Goal: Information Seeking & Learning: Learn about a topic

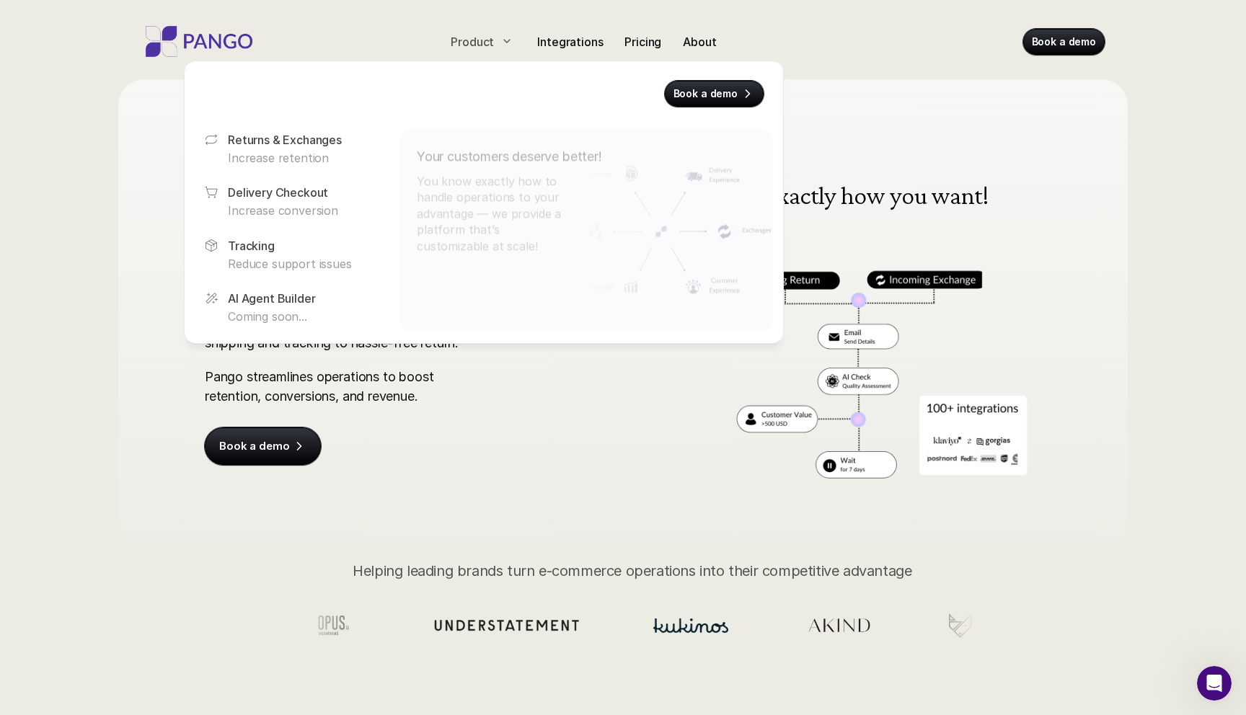
click at [500, 49] on div at bounding box center [506, 41] width 17 height 17
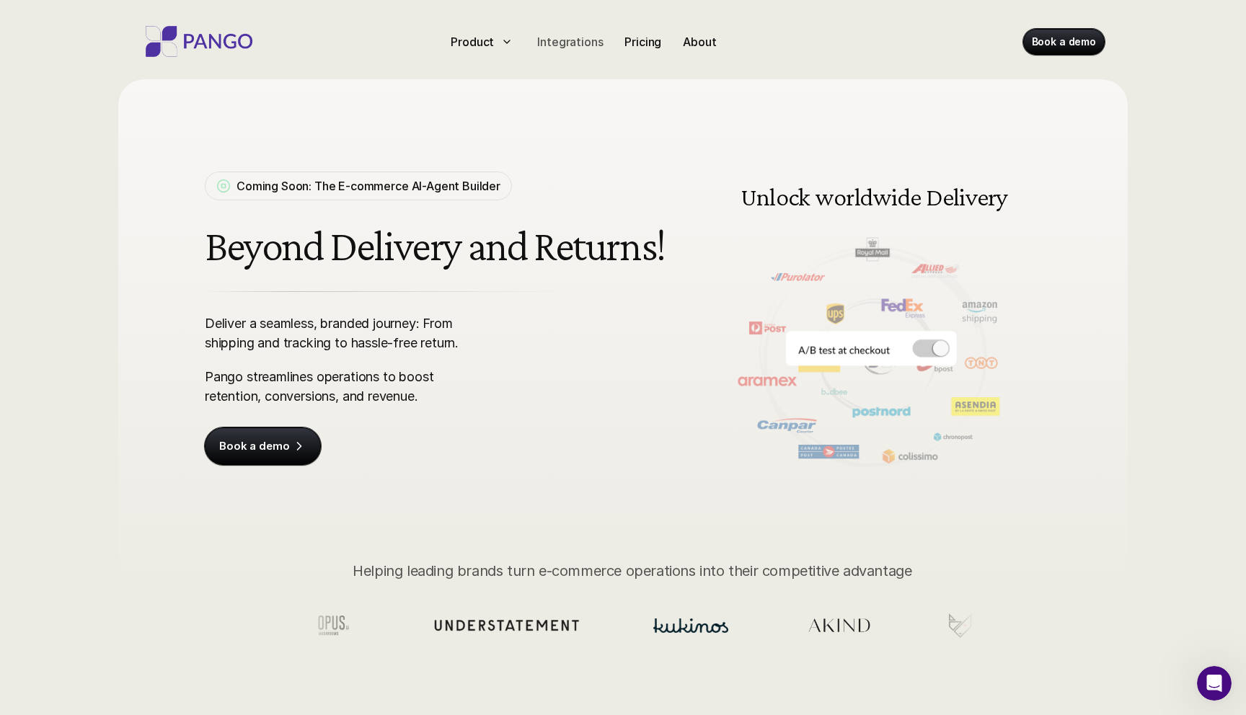
click at [547, 40] on p "Integrations" at bounding box center [570, 41] width 66 height 17
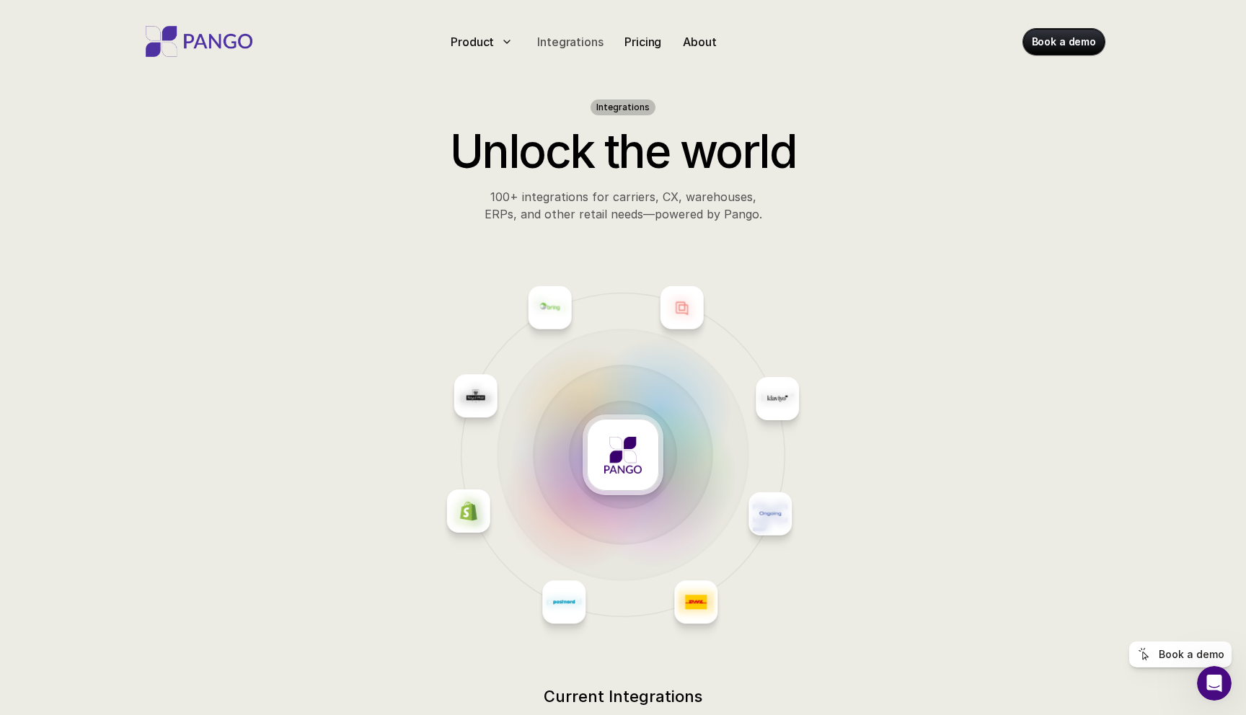
click at [552, 42] on p "Integrations" at bounding box center [570, 41] width 66 height 17
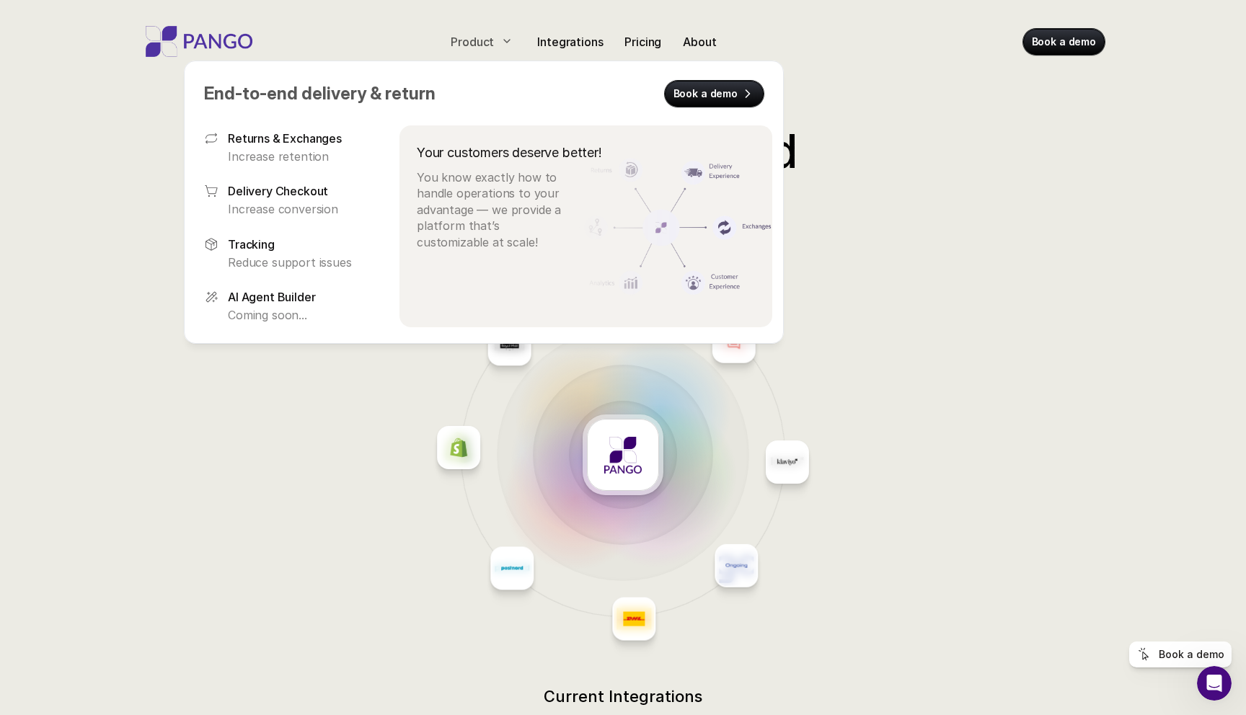
click at [477, 39] on p "Product" at bounding box center [472, 41] width 43 height 17
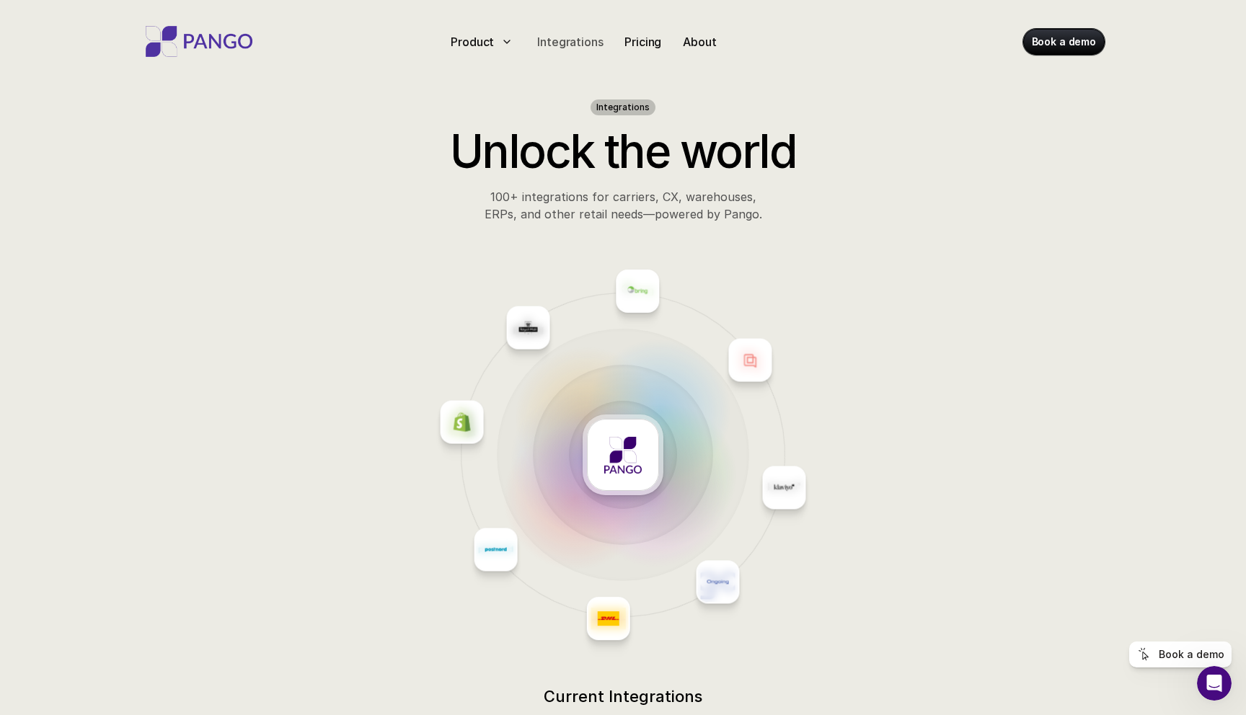
click at [551, 43] on p "Integrations" at bounding box center [570, 41] width 66 height 17
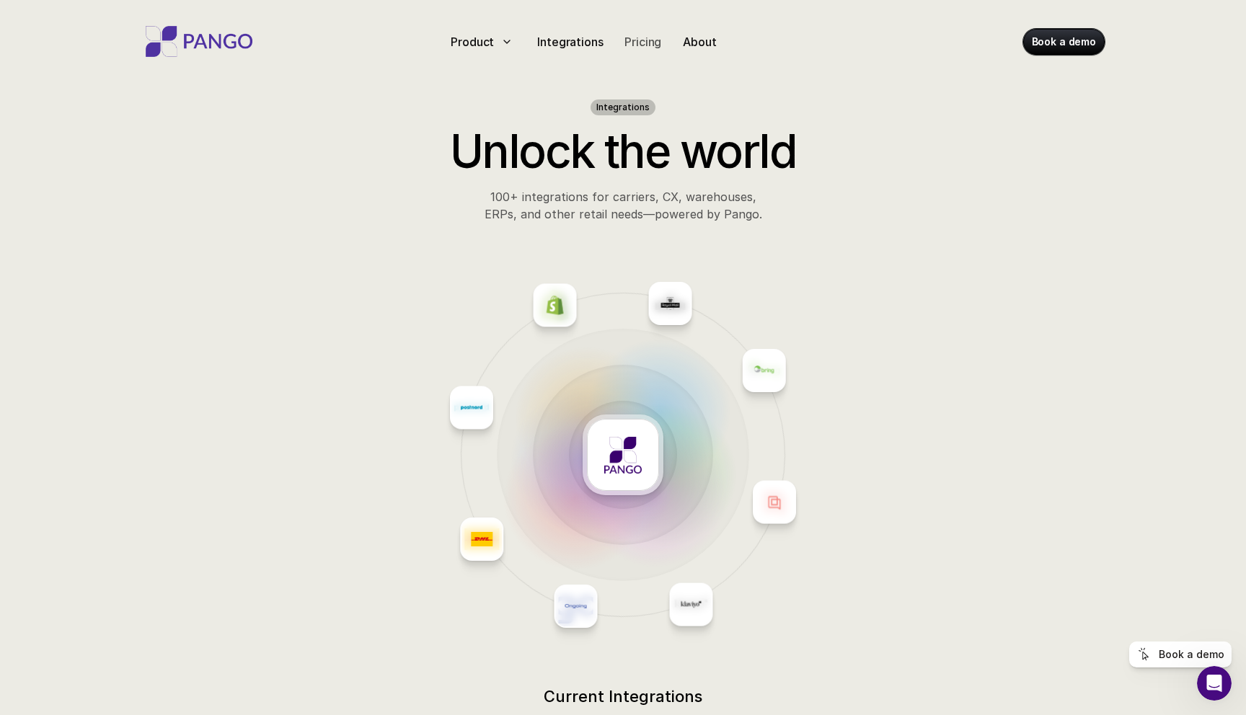
click at [631, 45] on p "Pricing" at bounding box center [642, 41] width 37 height 17
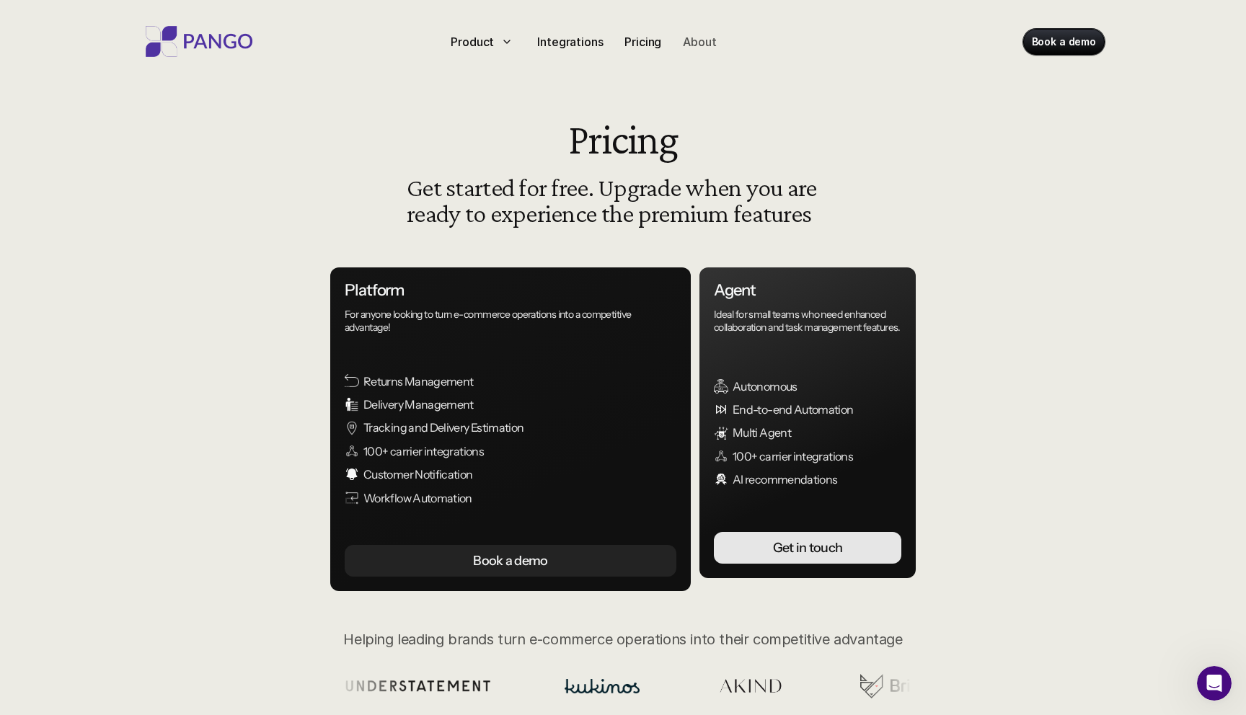
click at [690, 43] on p "About" at bounding box center [699, 41] width 33 height 17
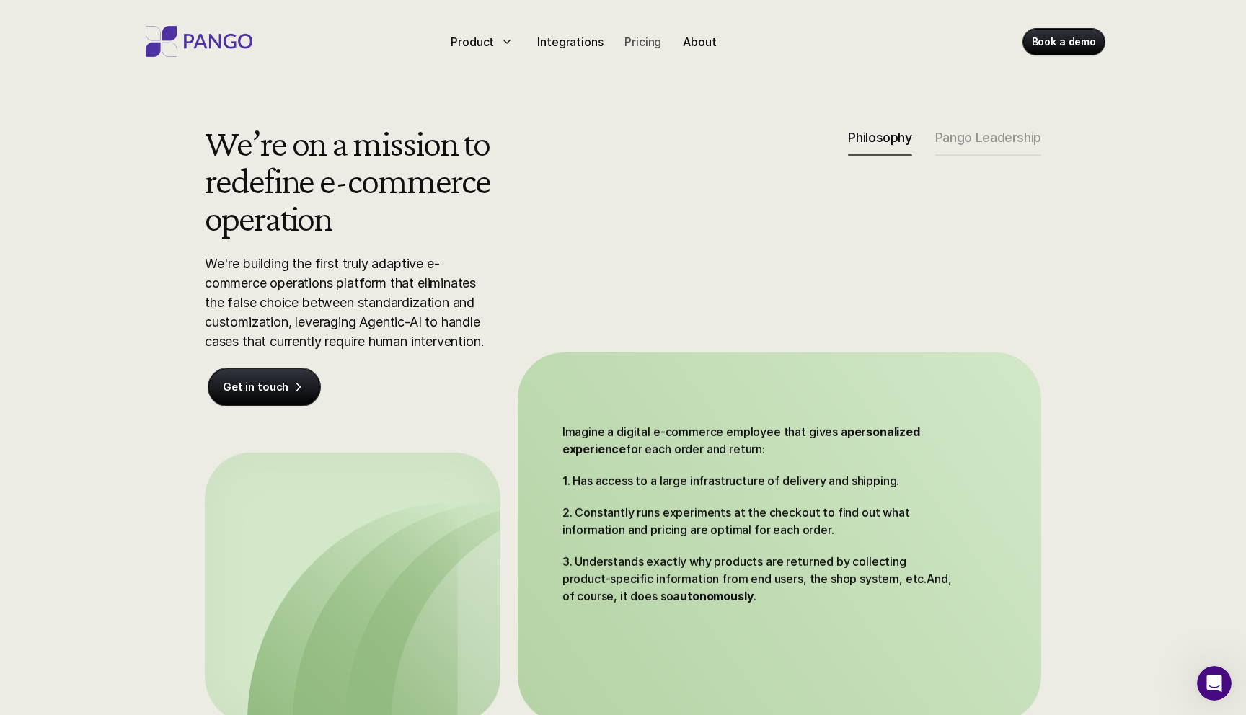
click at [631, 40] on p "Pricing" at bounding box center [642, 41] width 37 height 17
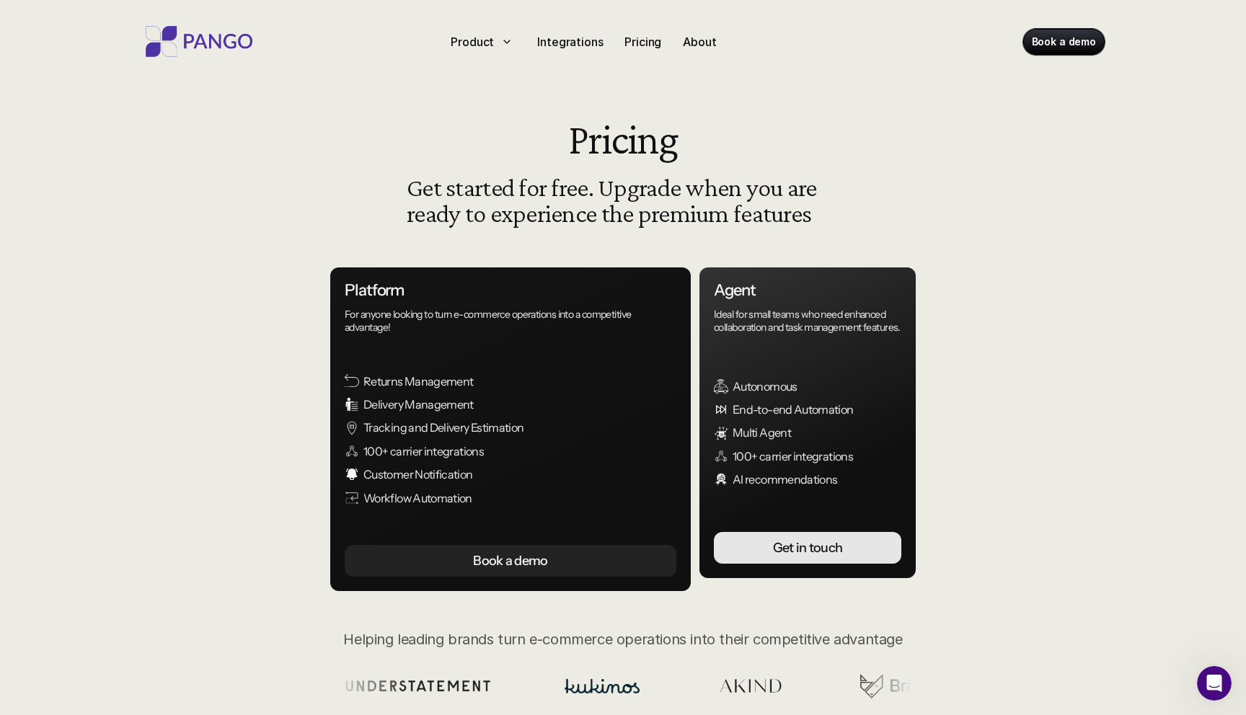
click at [578, 46] on html "Product Integrations Pricing About Book a demo Pricing Get started for free. Up…" at bounding box center [623, 583] width 1246 height 1166
click at [566, 41] on p "Integrations" at bounding box center [570, 41] width 66 height 17
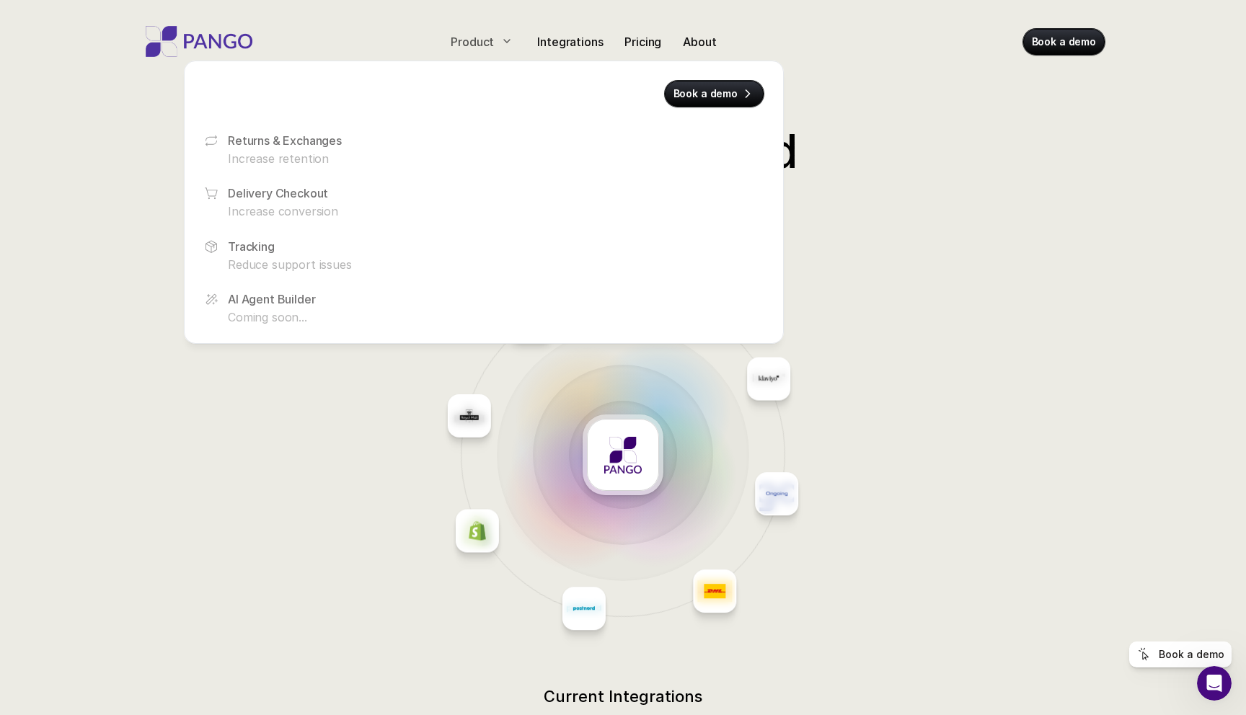
click at [481, 40] on p "Product" at bounding box center [472, 41] width 43 height 17
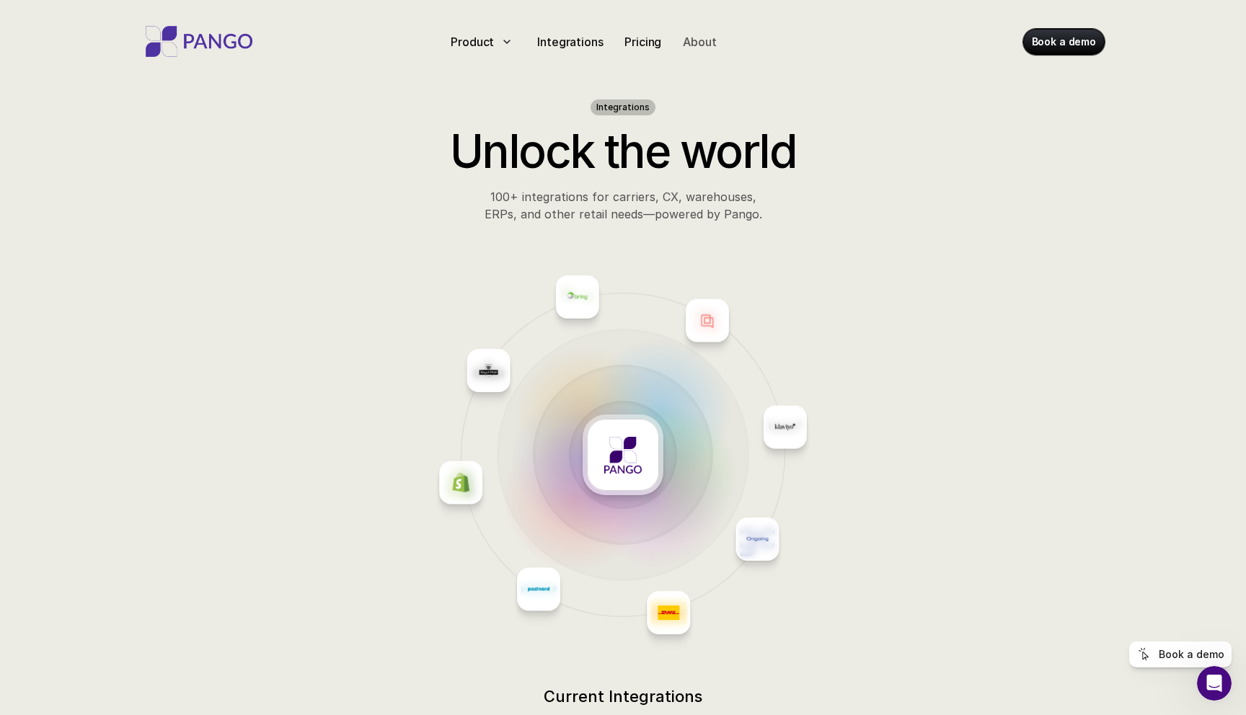
click at [685, 40] on p "About" at bounding box center [699, 41] width 33 height 17
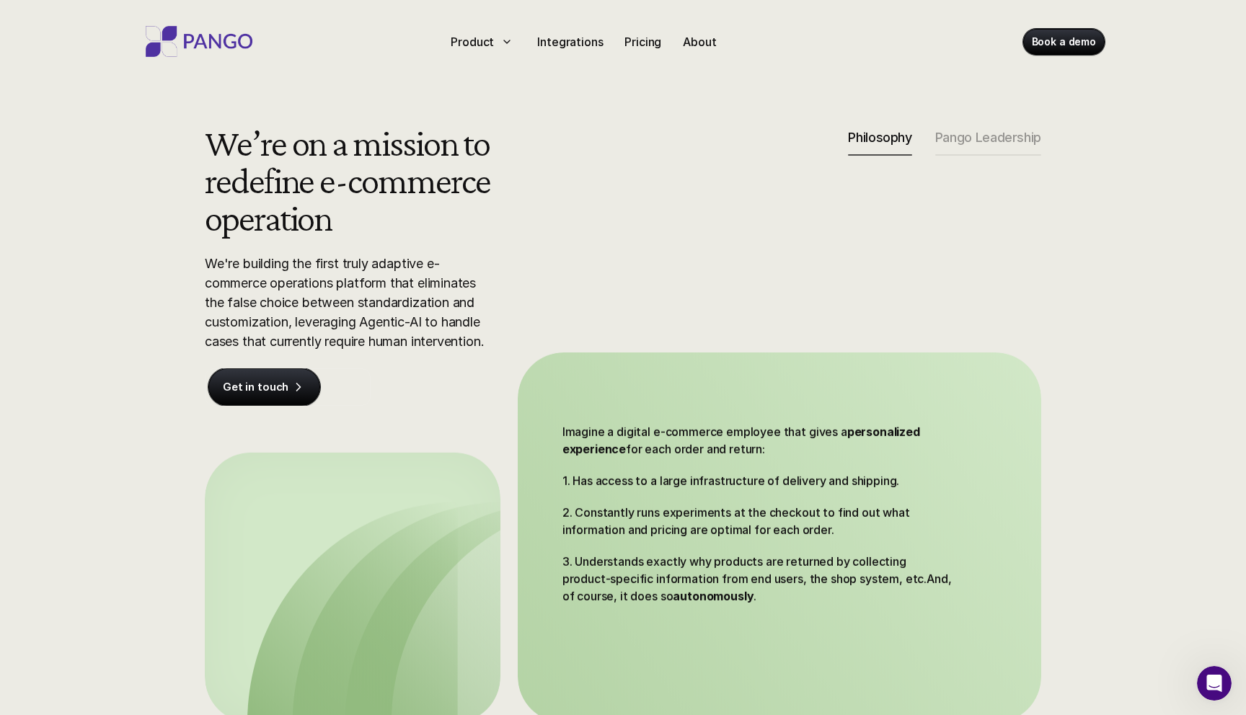
click at [220, 40] on img at bounding box center [198, 41] width 115 height 31
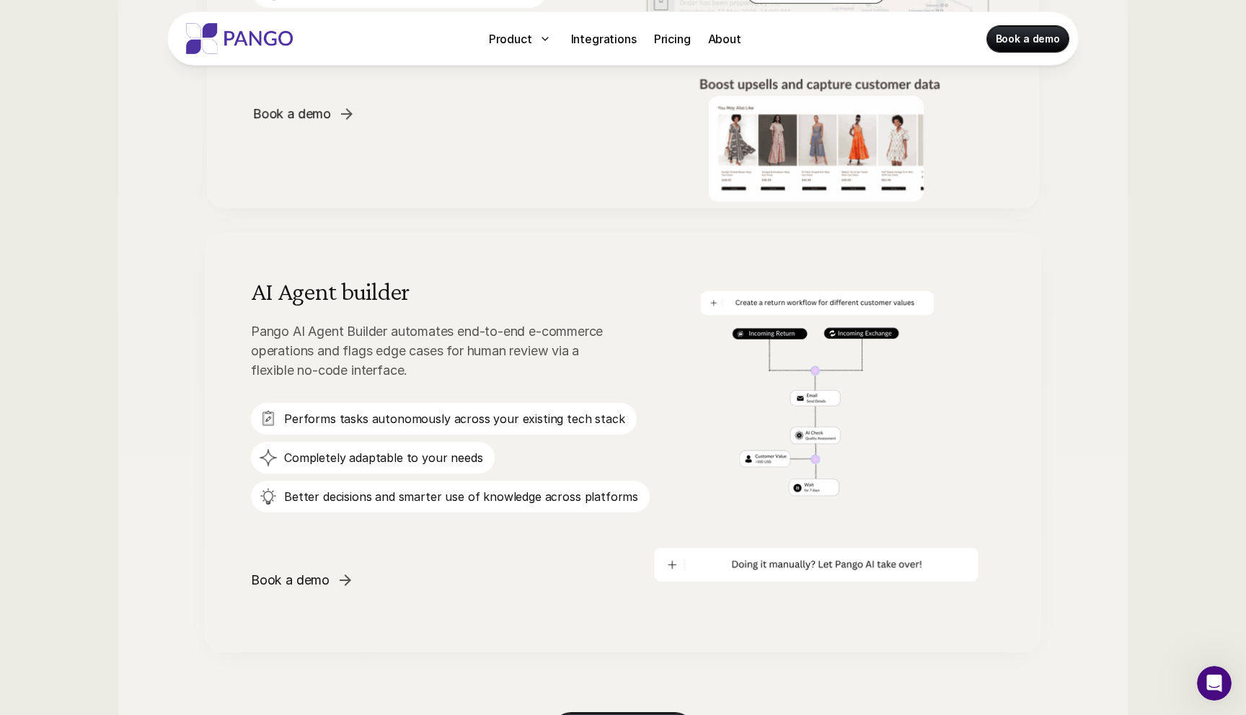
scroll to position [2085, 0]
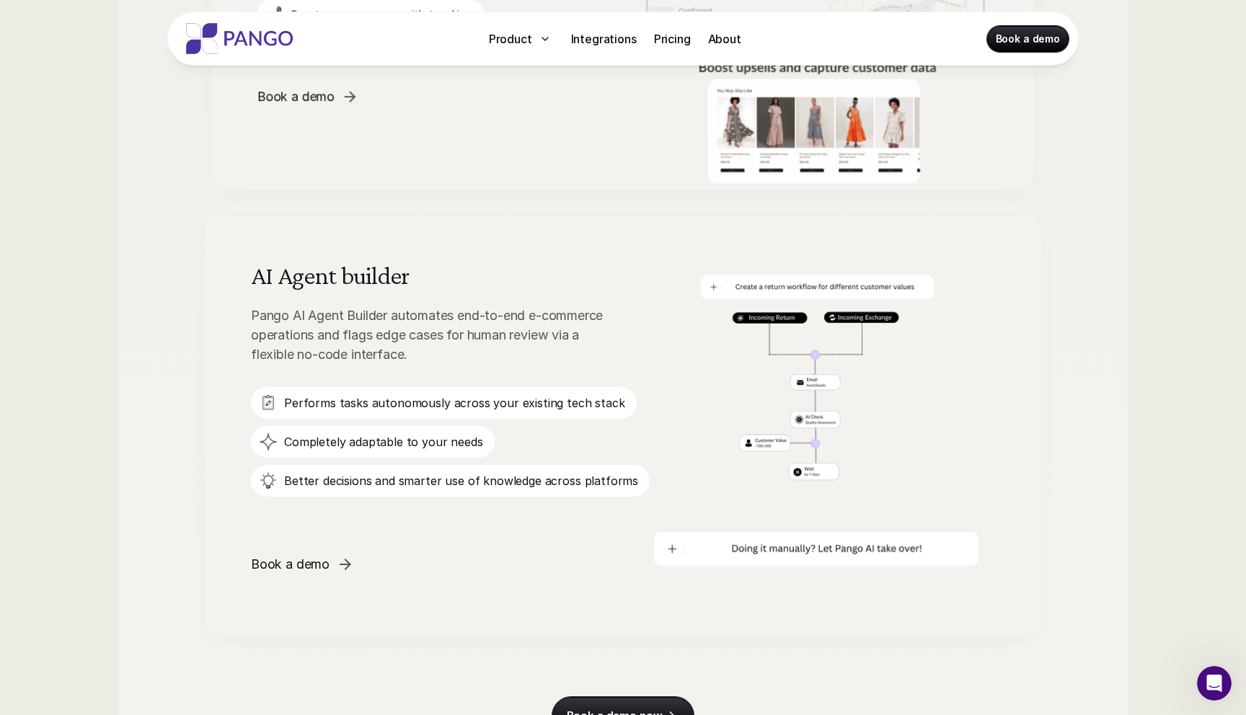
click at [208, 306] on link "AI Agent builder Pango AI Agent Builder automates end-to-end e-commerce operati…" at bounding box center [623, 426] width 836 height 420
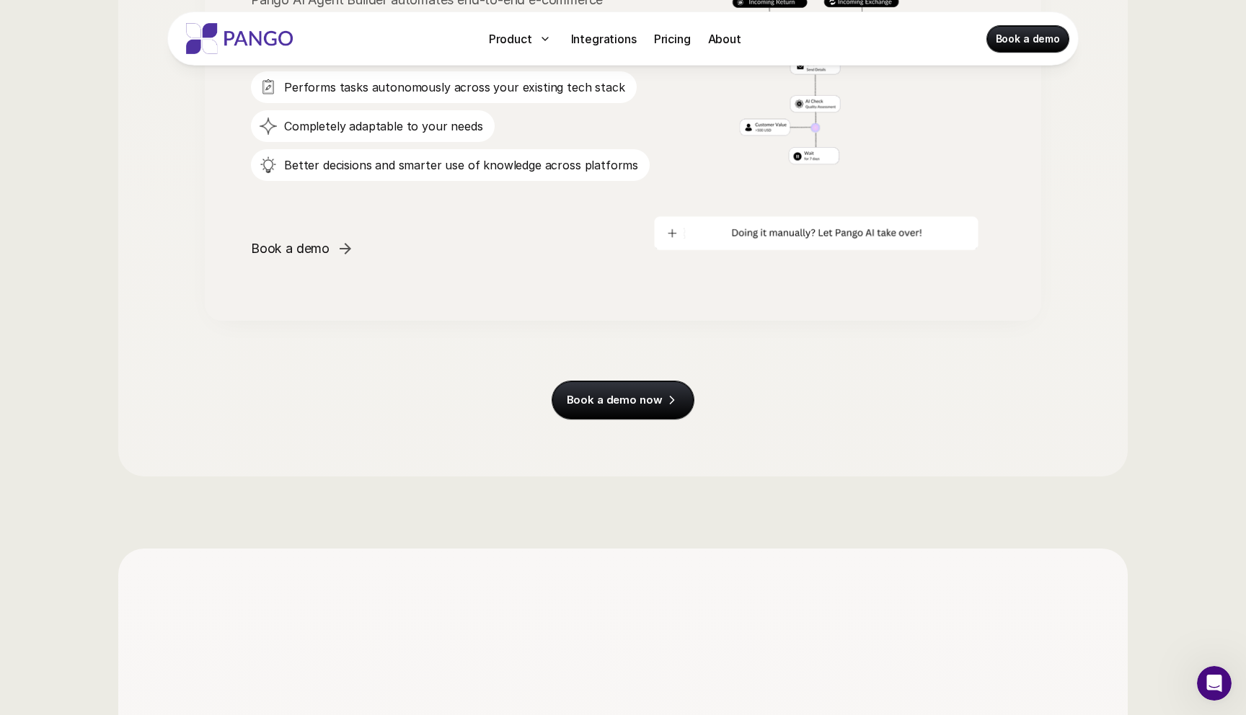
scroll to position [2480, 0]
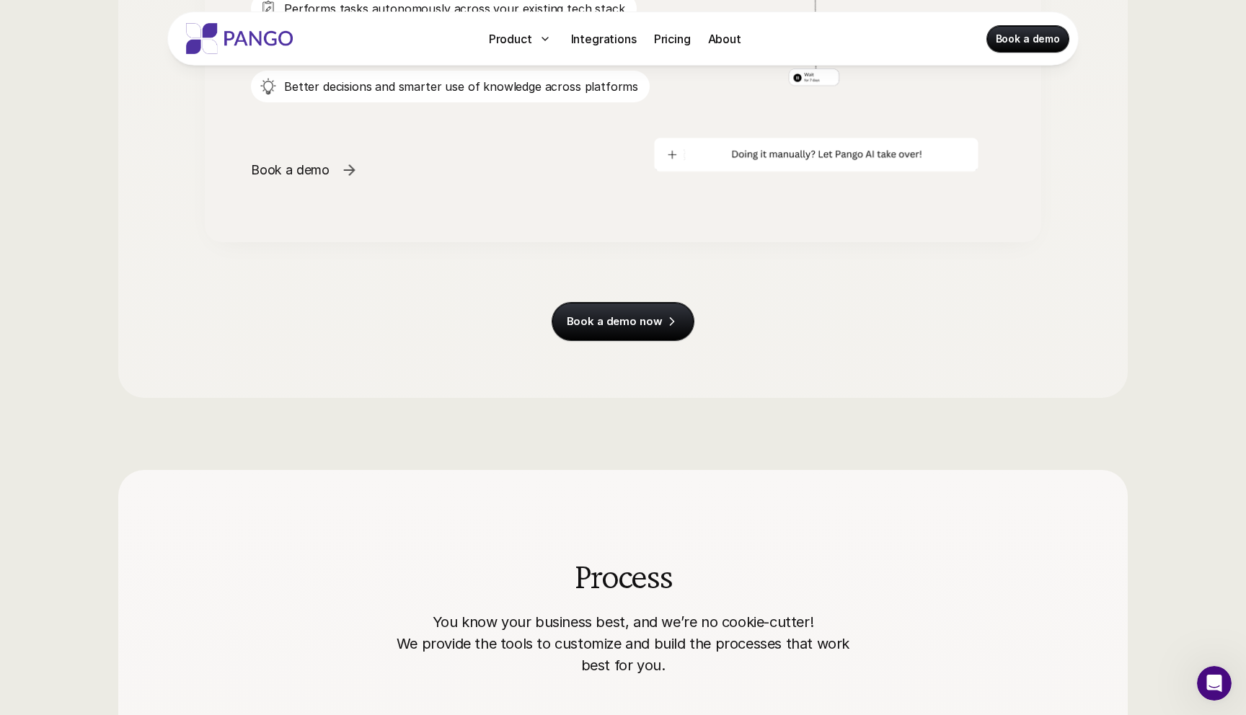
click at [314, 168] on p "Book a demo" at bounding box center [290, 169] width 79 height 19
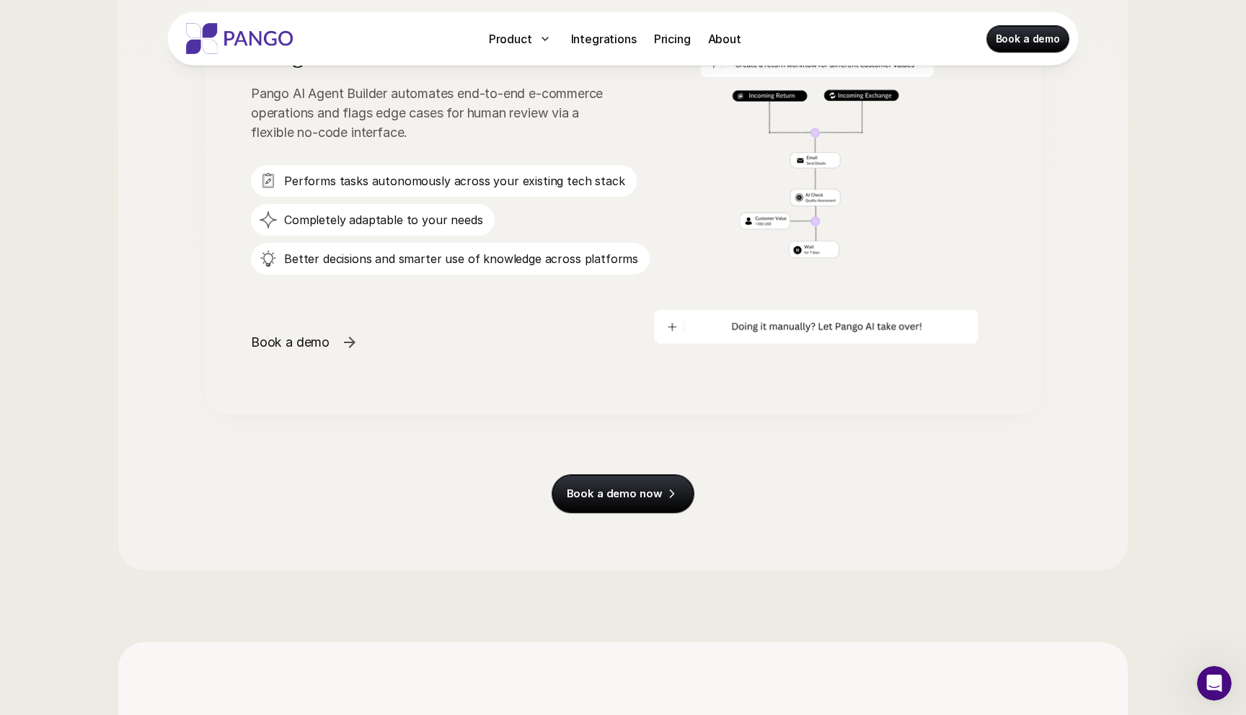
scroll to position [2302, 0]
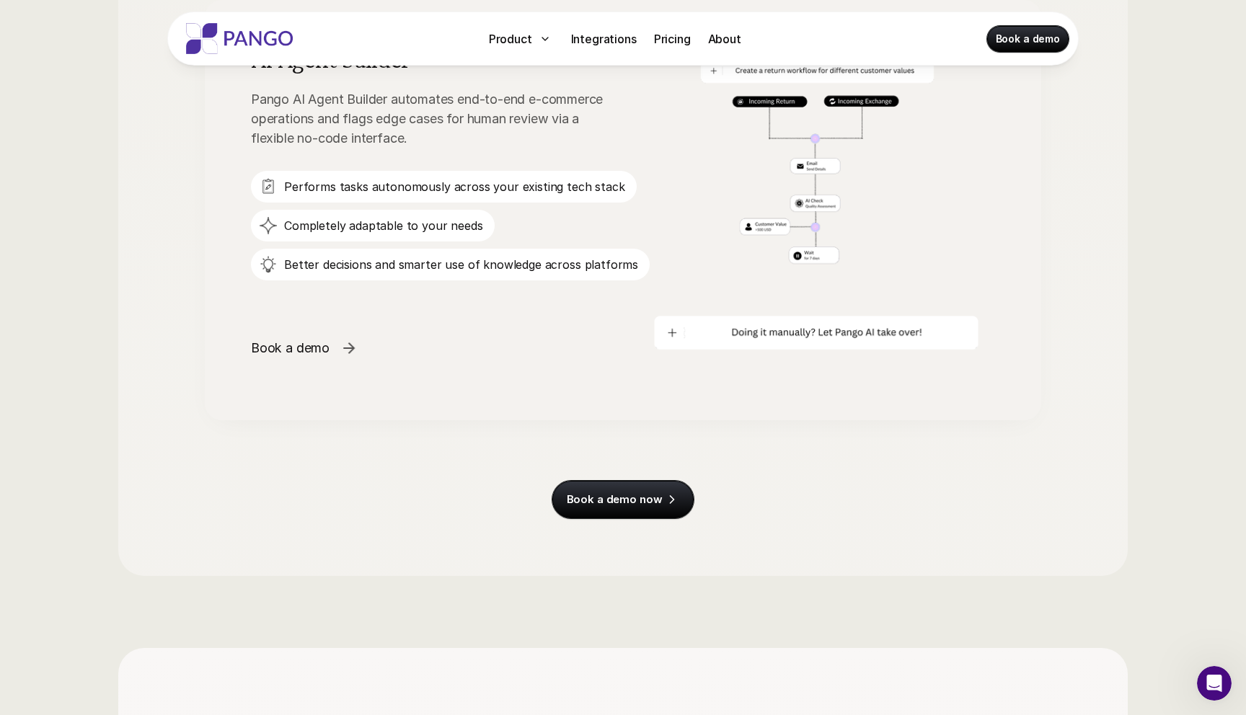
click at [293, 344] on p "Book a demo" at bounding box center [290, 347] width 79 height 19
click at [602, 492] on p "Book a demo now" at bounding box center [615, 499] width 96 height 14
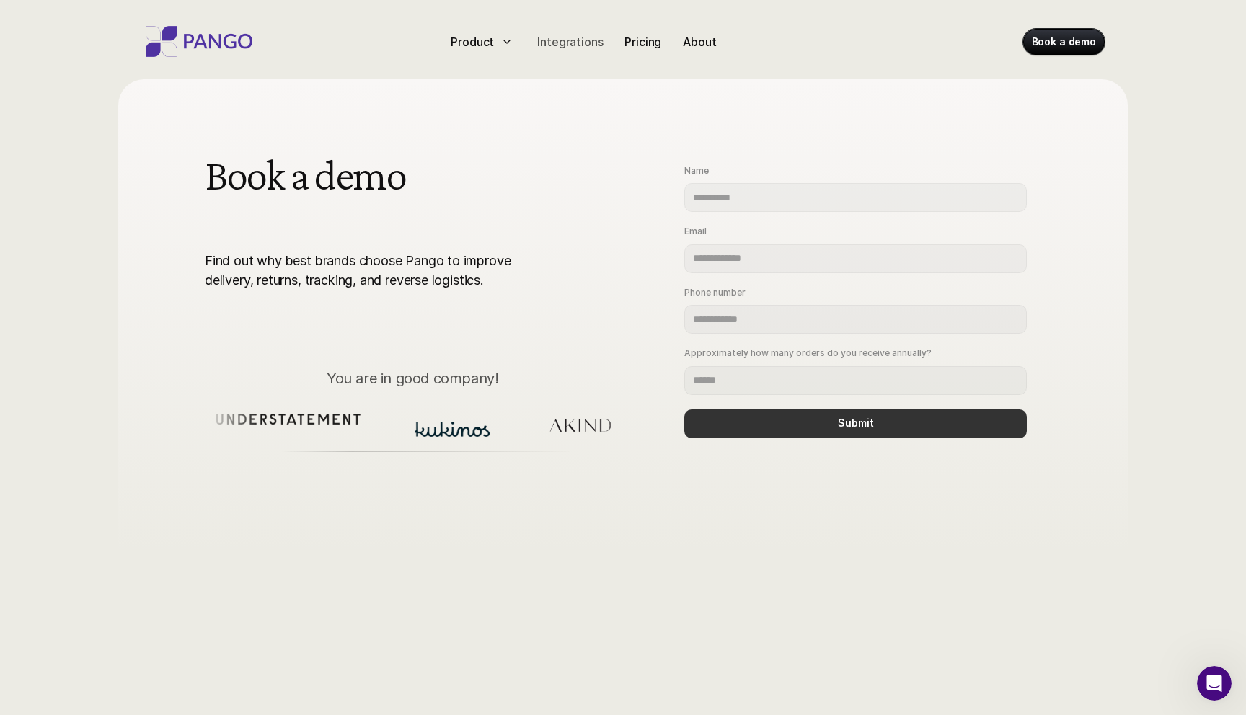
click at [562, 41] on p "Integrations" at bounding box center [570, 41] width 66 height 17
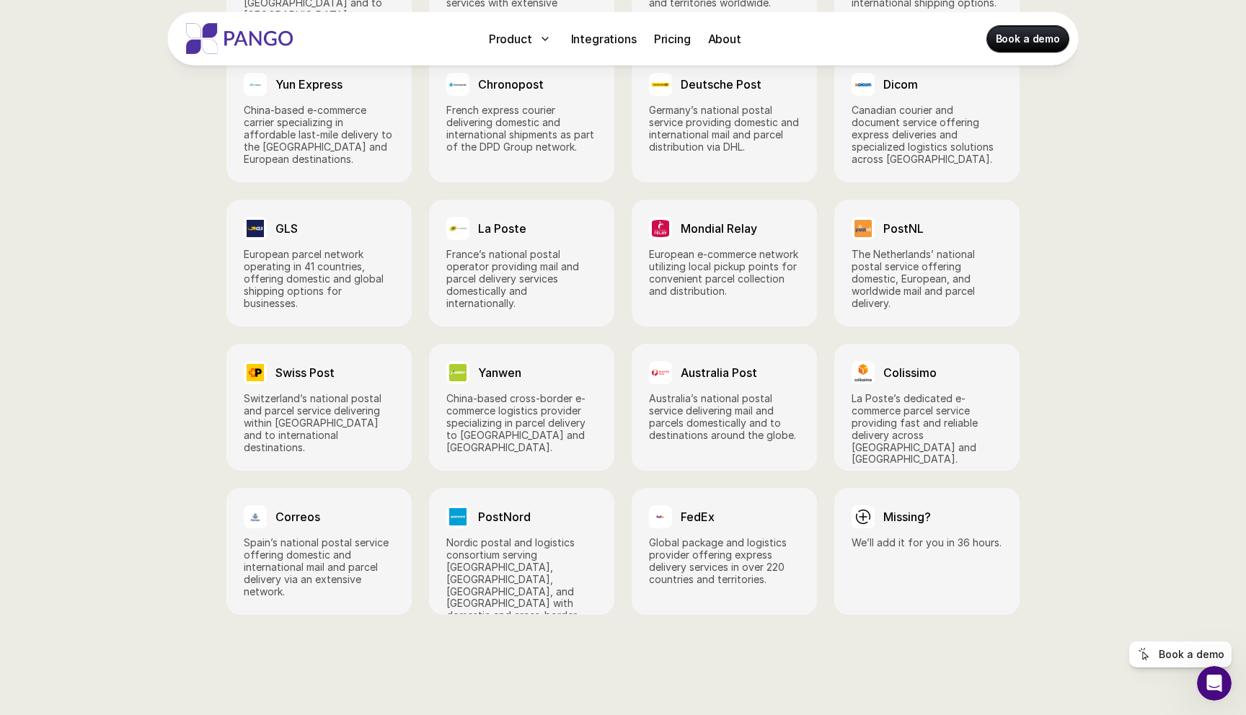
scroll to position [1875, 0]
click at [872, 505] on div at bounding box center [862, 516] width 23 height 23
click at [869, 507] on img at bounding box center [862, 515] width 17 height 17
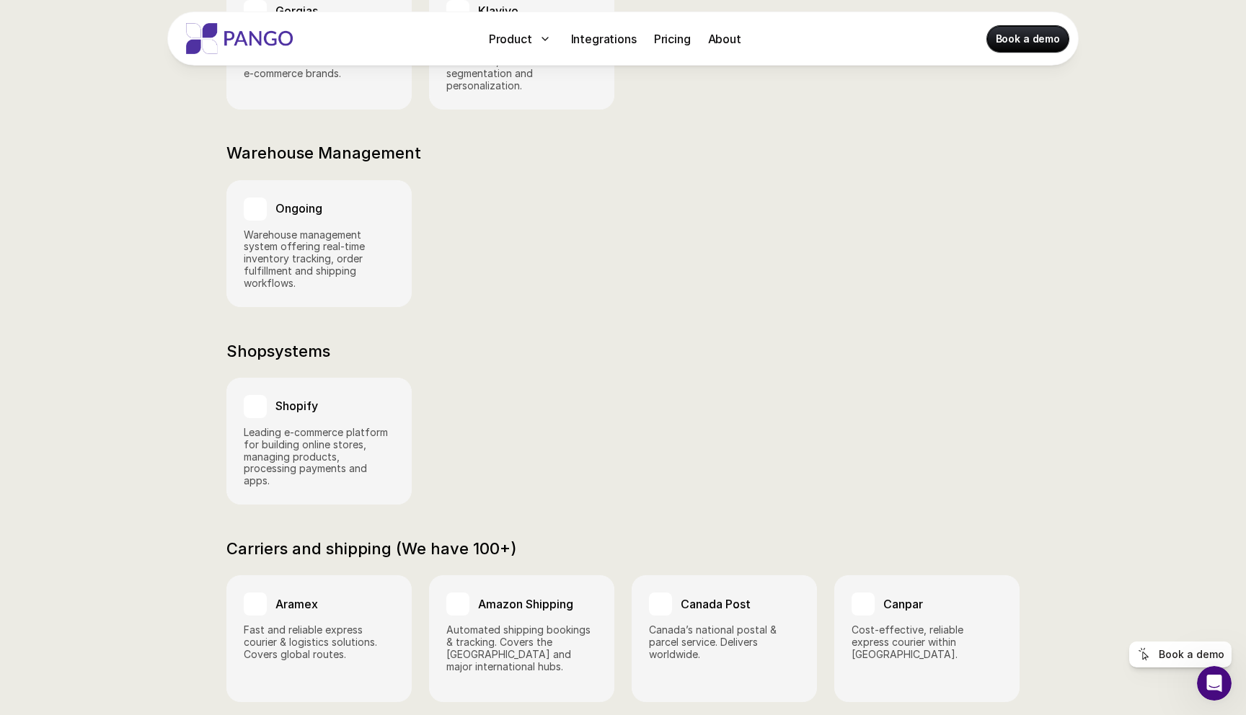
scroll to position [776, 0]
click at [296, 231] on p "Warehouse management system offering real‑time inventory tracking, order fulfil…" at bounding box center [319, 261] width 151 height 61
click at [719, 32] on p "About" at bounding box center [724, 38] width 33 height 17
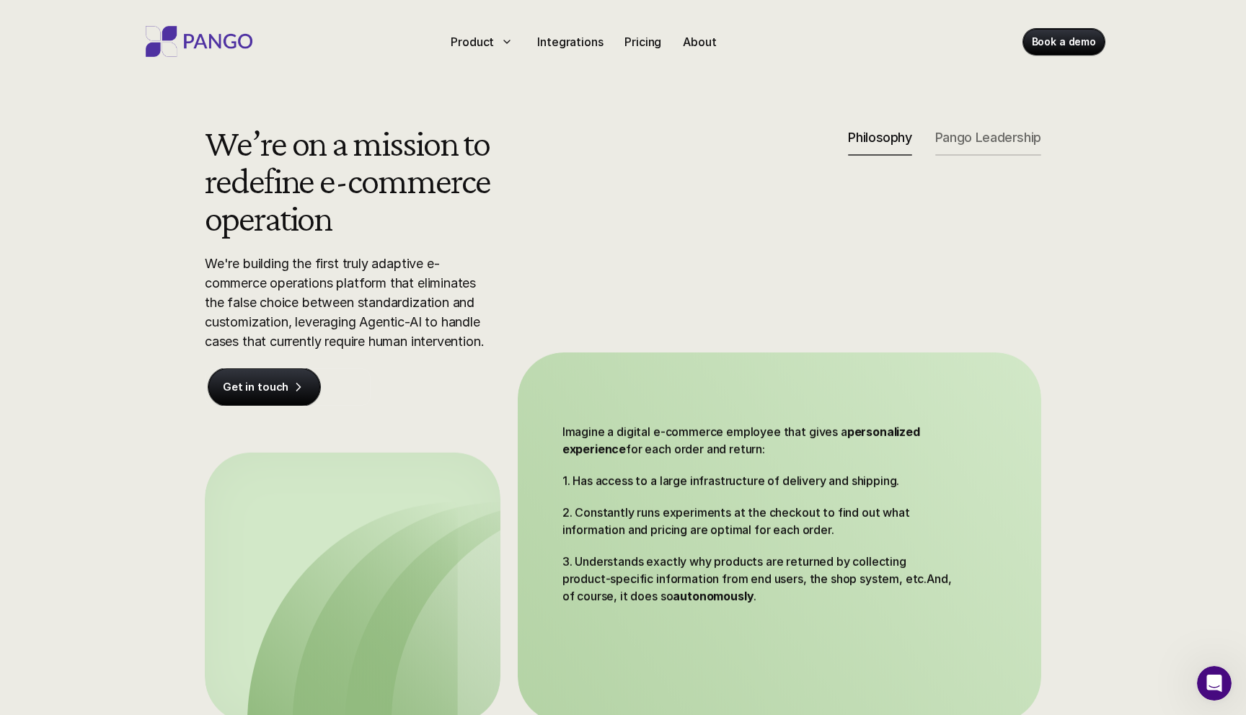
click at [967, 146] on div "Pango Leadership" at bounding box center [988, 143] width 106 height 26
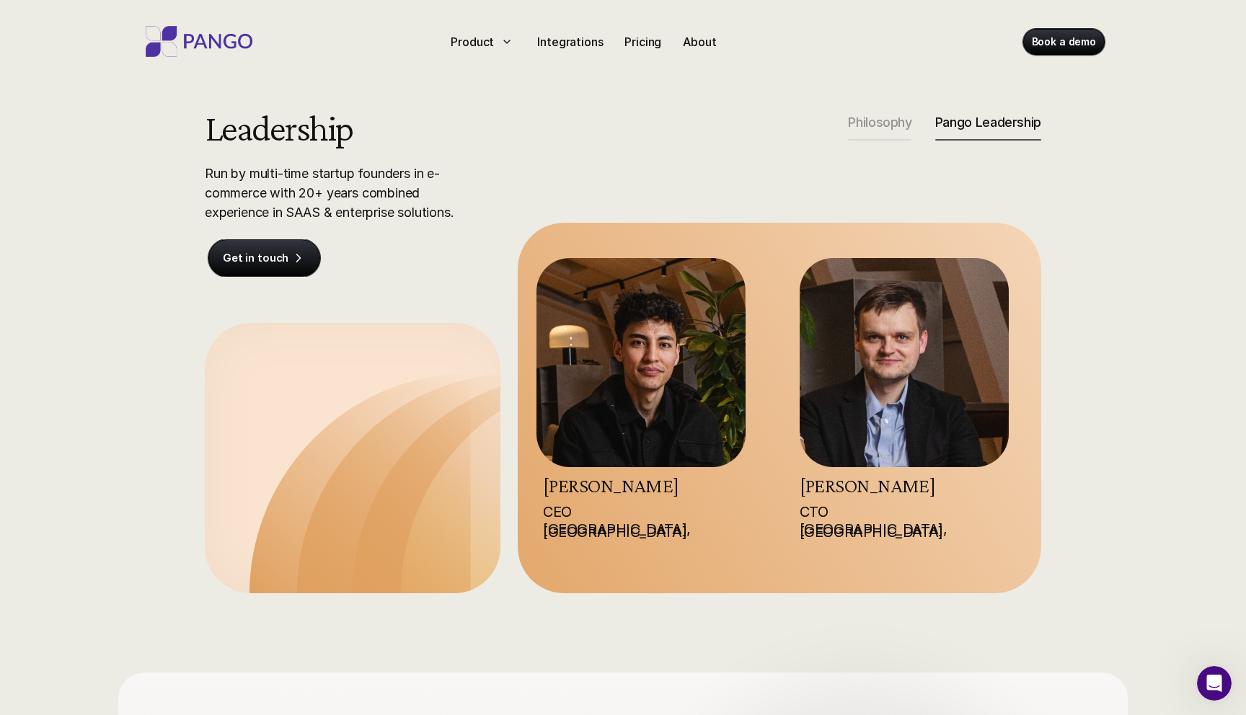
scroll to position [5, 0]
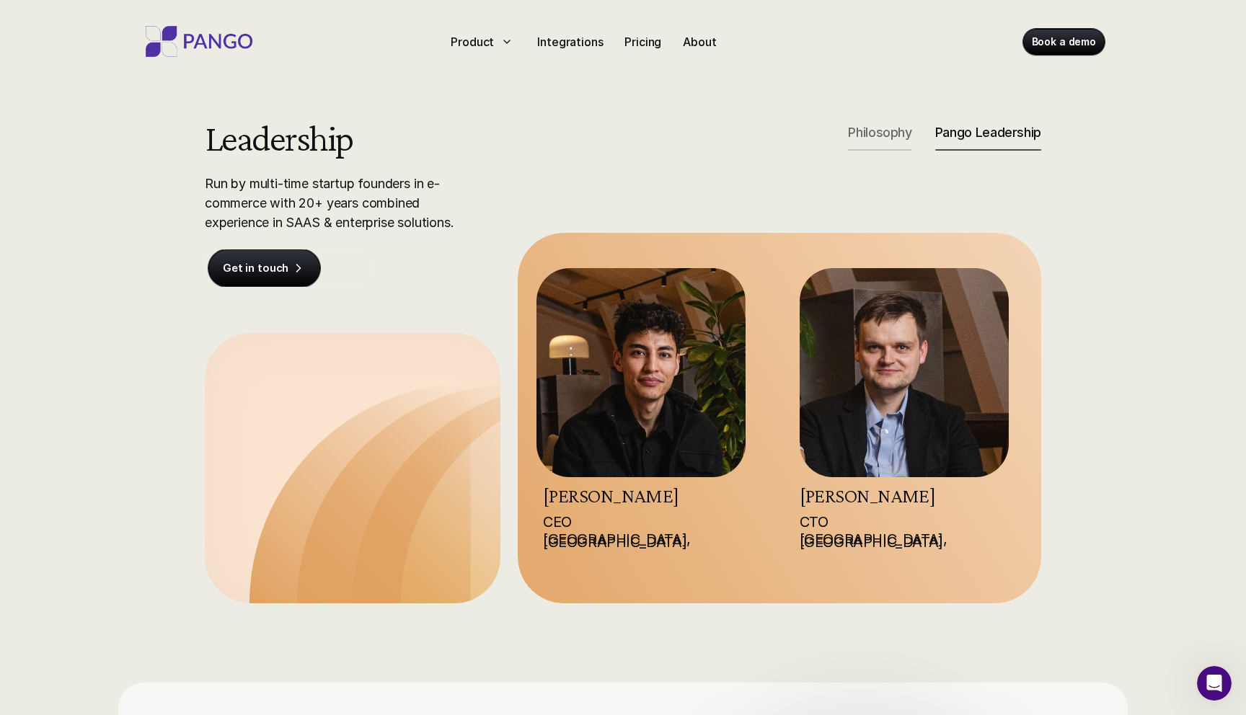
click at [887, 132] on p "Philosophy" at bounding box center [879, 133] width 63 height 16
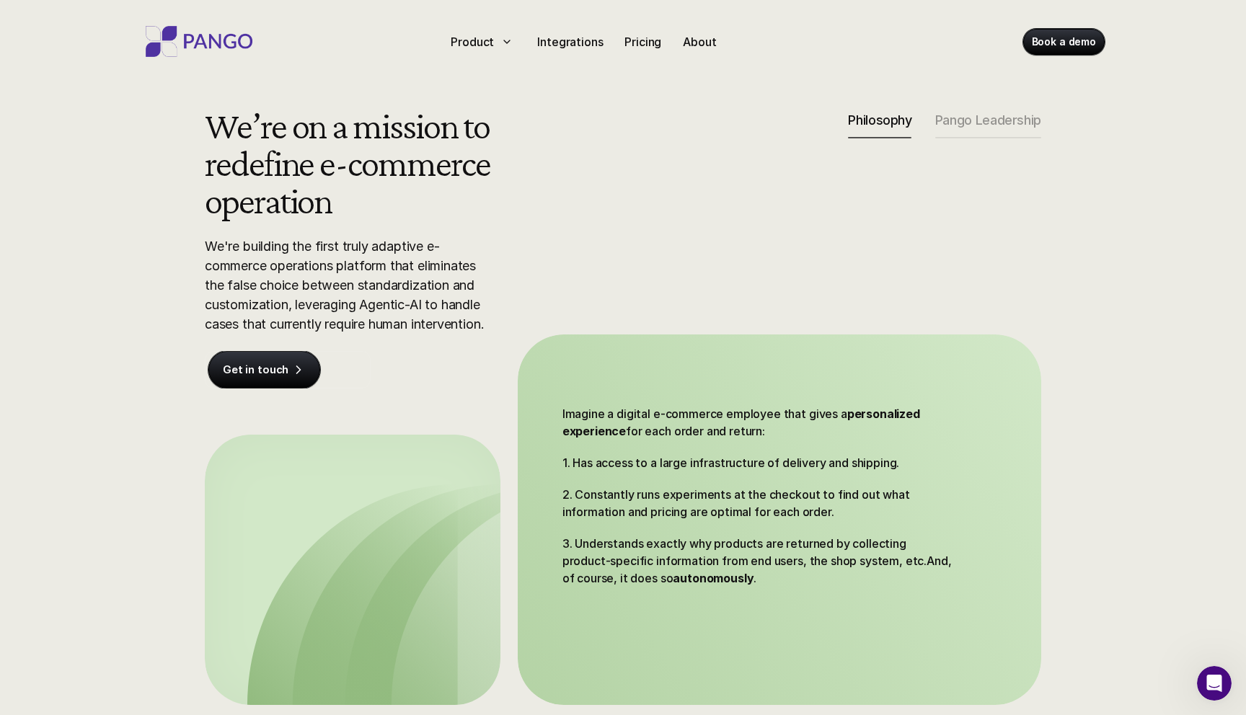
scroll to position [11, 0]
